Goal: Check status: Check status

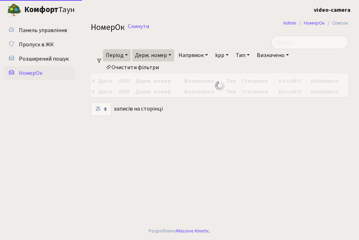
select select "25"
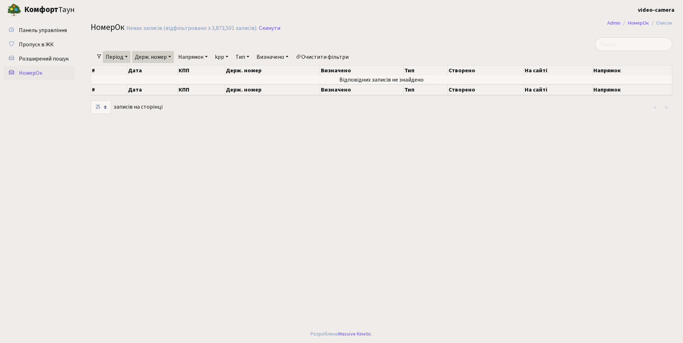
click at [127, 55] on link "Період" at bounding box center [117, 57] width 28 height 12
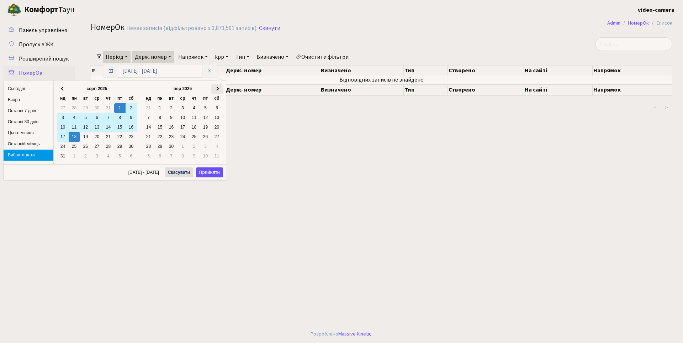
click at [220, 89] on th at bounding box center [216, 89] width 11 height 10
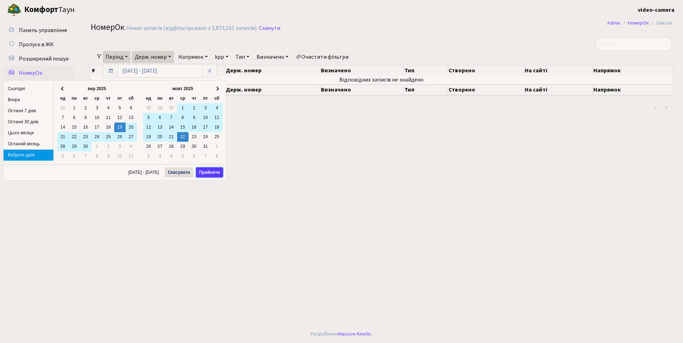
click at [202, 170] on button "Прийняти" at bounding box center [209, 172] width 27 height 10
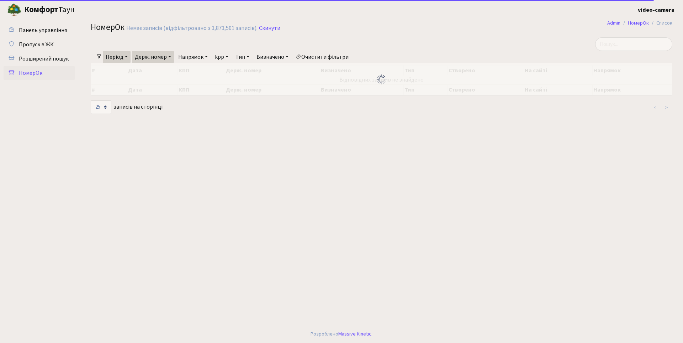
click at [174, 56] on link "Держ. номер" at bounding box center [153, 57] width 42 height 12
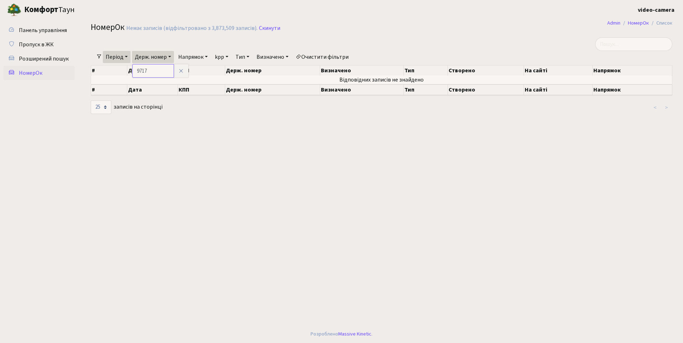
drag, startPoint x: 162, startPoint y: 72, endPoint x: 93, endPoint y: 66, distance: 70.0
click at [93, 66] on div "Фільтри Період [DATE] - [DATE] Держ. номер 9717 Напрямок - В'їзд [GEOGRAPHIC_DA…" at bounding box center [381, 75] width 593 height 77
click at [172, 55] on link "Держ. номер" at bounding box center [153, 57] width 42 height 12
click at [149, 68] on input "9717" at bounding box center [153, 71] width 42 height 14
type input "9"
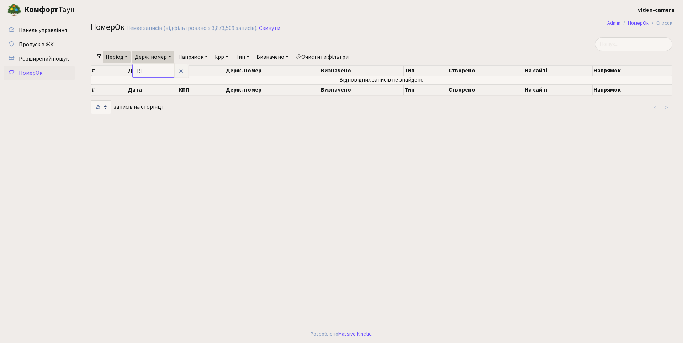
type input "R"
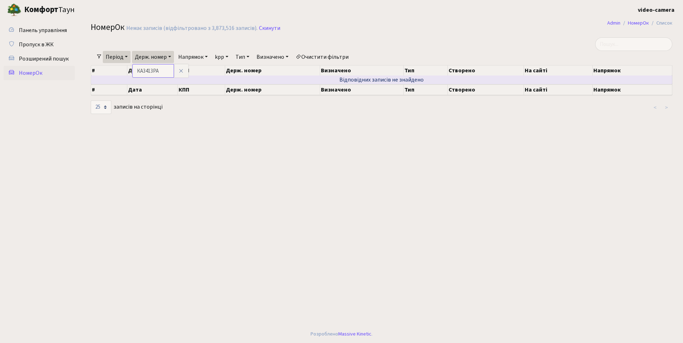
type input "КА3413РА"
